Goal: Task Accomplishment & Management: Manage account settings

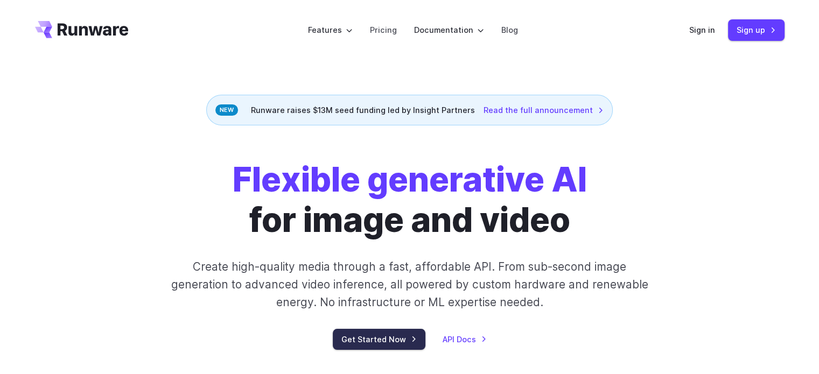
click at [398, 343] on link "Get Started Now" at bounding box center [379, 339] width 93 height 21
click at [695, 29] on link "Sign in" at bounding box center [702, 30] width 26 height 12
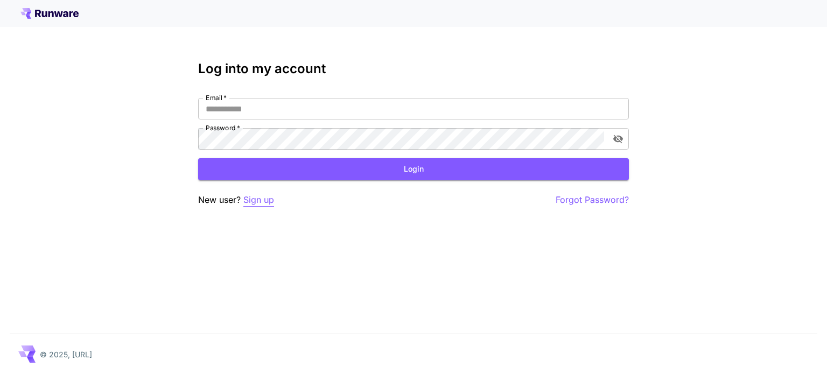
click at [259, 200] on p "Sign up" at bounding box center [258, 199] width 31 height 13
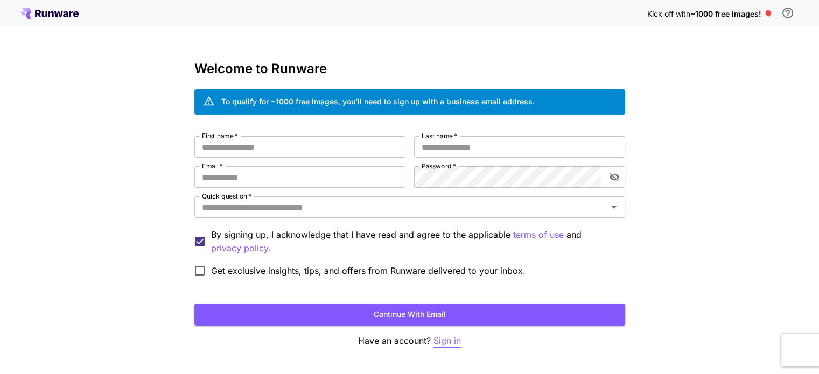
click at [449, 335] on p "Sign in" at bounding box center [446, 340] width 27 height 13
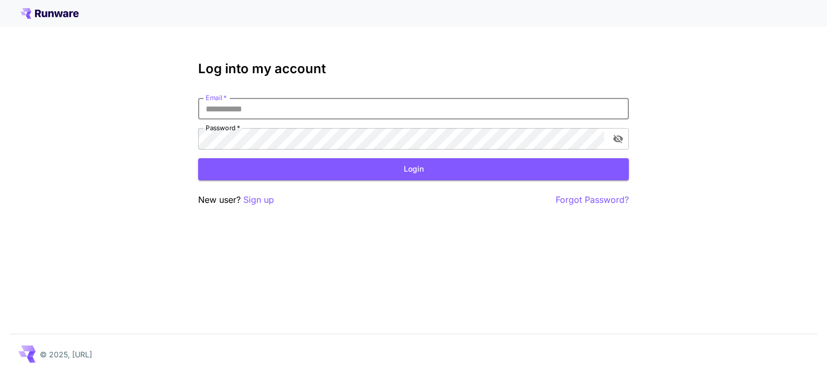
click at [301, 115] on input "Email   *" at bounding box center [413, 109] width 431 height 22
